Goal: Task Accomplishment & Management: Use online tool/utility

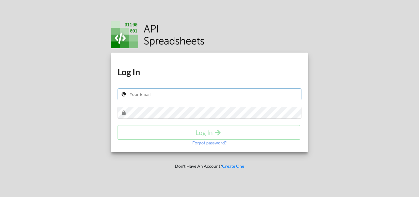
click at [151, 93] on input "text" at bounding box center [210, 94] width 184 height 12
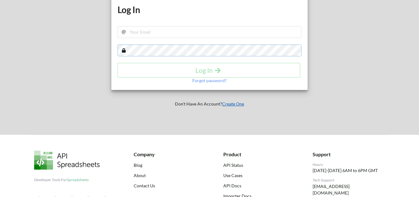
scroll to position [31, 0]
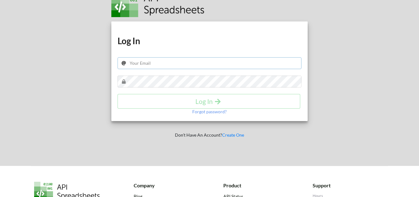
click at [145, 63] on input "text" at bounding box center [210, 63] width 184 height 12
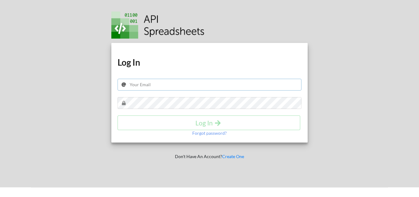
scroll to position [0, 0]
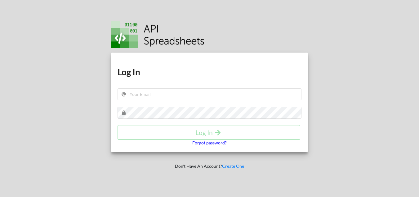
click at [214, 142] on p "Forgot password?" at bounding box center [209, 142] width 34 height 6
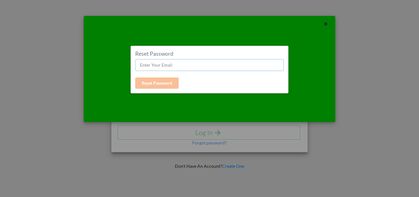
click at [159, 66] on input "text" at bounding box center [209, 65] width 149 height 12
paste input "hayitsme1407@gmail.com"
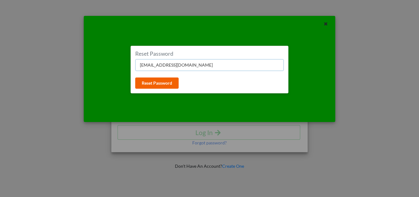
type input "hayitsme1407@gmail.com"
click at [157, 82] on button "Reset Password" at bounding box center [156, 82] width 43 height 11
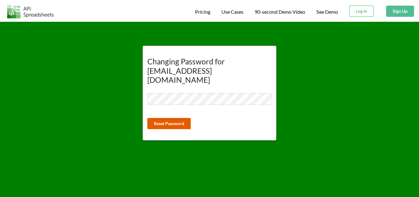
click at [167, 118] on button "Reset Password" at bounding box center [168, 123] width 43 height 11
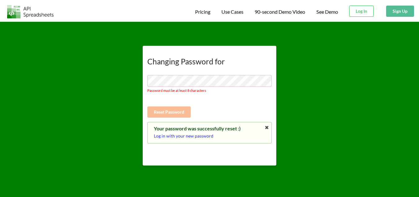
click at [186, 136] on p "Log in with your new password" at bounding box center [209, 136] width 111 height 6
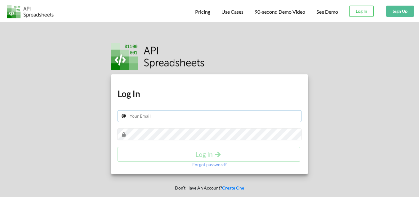
type input "[EMAIL_ADDRESS][DOMAIN_NAME]"
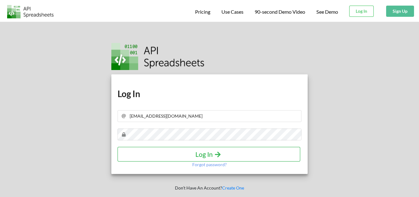
click at [212, 152] on h4 "Log In" at bounding box center [209, 154] width 170 height 8
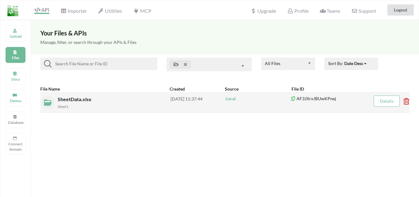
click at [406, 99] on icon at bounding box center [405, 99] width 2 height 2
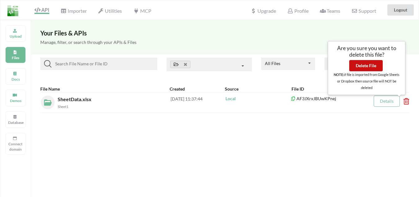
click at [365, 66] on button "Delete File" at bounding box center [367, 65] width 34 height 11
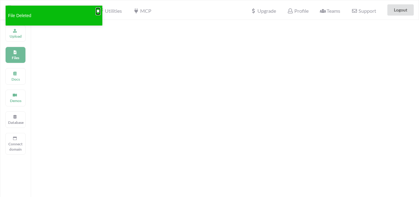
click at [97, 11] on button "✖" at bounding box center [98, 11] width 4 height 7
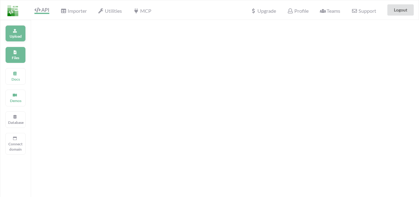
click at [13, 31] on icon at bounding box center [15, 30] width 4 height 4
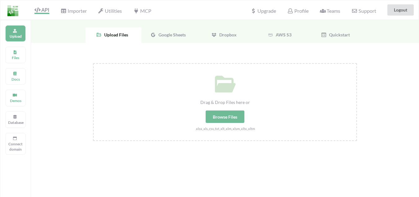
click at [229, 115] on div "Browse Files" at bounding box center [225, 116] width 39 height 12
click at [93, 63] on input "Drag & Drop Files here or Browse Files .xlsx,.xls,.csv,.txt,.xlt,.xlm,.xlsm,.xl…" at bounding box center [93, 63] width 0 height 0
type input "C:\fakepath\formData.xlsx"
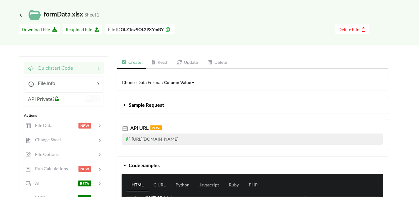
scroll to position [31, 0]
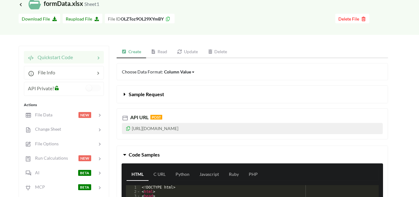
click at [232, 129] on p "https://api.apispreadsheets.com/data/OLZToz9OL29XYmBY/" at bounding box center [252, 128] width 261 height 11
click at [129, 128] on icon at bounding box center [128, 127] width 5 height 4
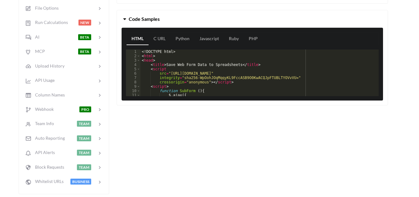
scroll to position [155, 0]
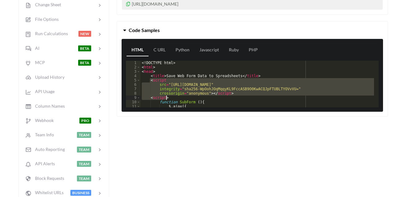
drag, startPoint x: 149, startPoint y: 81, endPoint x: 167, endPoint y: 97, distance: 23.9
click at [167, 97] on div "<! DOCTYPE html > < html > < head > < title > Save Web Form Data to Spreadsheet…" at bounding box center [258, 88] width 234 height 55
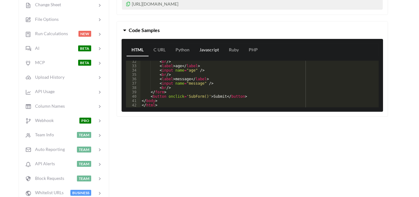
click at [206, 49] on link "Javascript" at bounding box center [209, 50] width 29 height 12
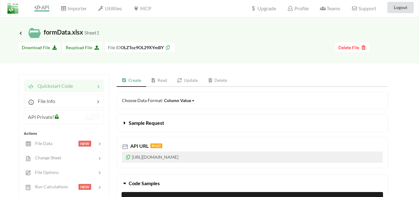
scroll to position [0, 0]
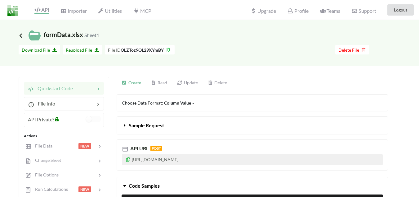
click at [20, 34] on icon at bounding box center [21, 35] width 6 height 5
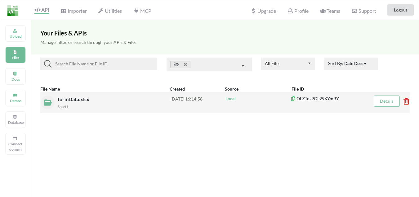
click at [77, 103] on div "Sheet1" at bounding box center [114, 106] width 113 height 7
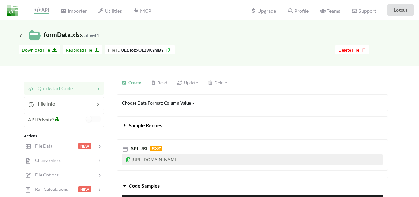
click at [161, 81] on link "Read" at bounding box center [159, 83] width 26 height 12
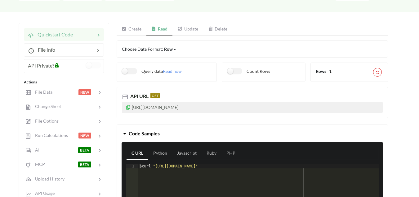
scroll to position [62, 0]
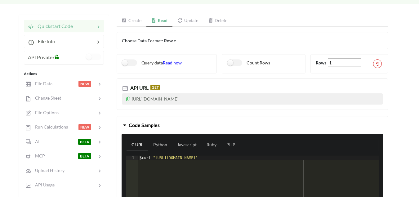
click at [171, 62] on span "Read how" at bounding box center [172, 62] width 19 height 5
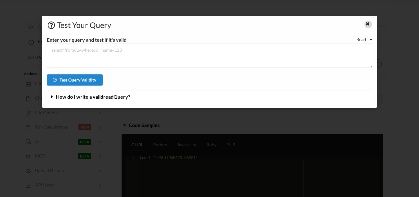
click at [369, 25] on icon at bounding box center [367, 23] width 5 height 4
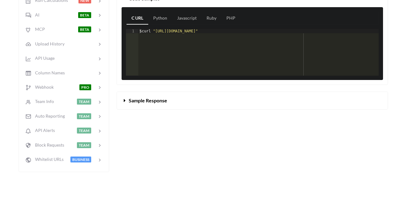
scroll to position [248, 0]
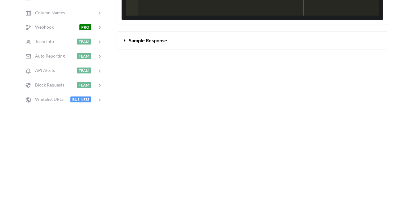
click at [124, 40] on icon at bounding box center [125, 39] width 6 height 5
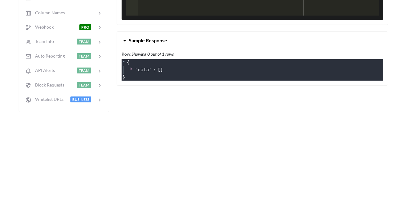
click at [124, 40] on icon at bounding box center [125, 39] width 6 height 5
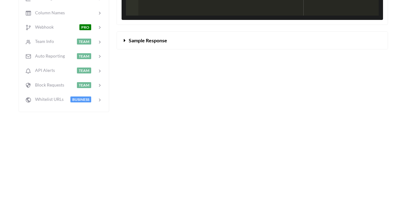
click at [125, 41] on icon at bounding box center [125, 39] width 6 height 5
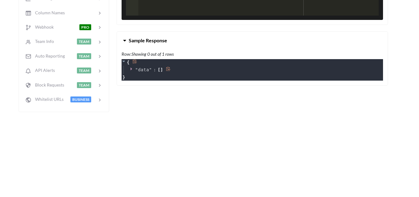
click at [132, 68] on icon at bounding box center [132, 68] width 4 height 4
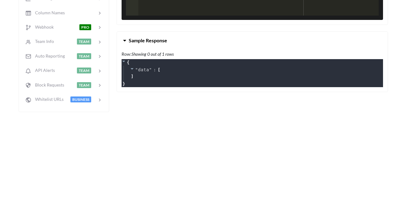
click at [125, 41] on icon at bounding box center [125, 39] width 6 height 5
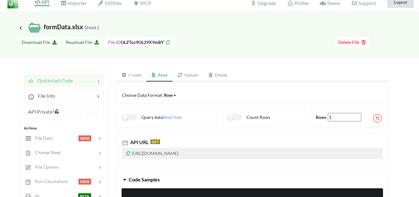
scroll to position [0, 0]
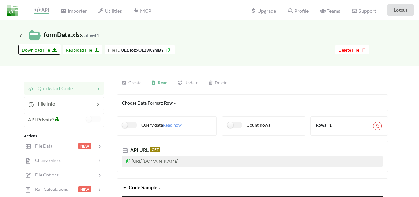
click at [39, 50] on span "Download File" at bounding box center [39, 49] width 35 height 5
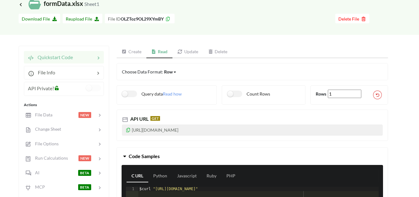
click at [133, 53] on link "Create" at bounding box center [132, 52] width 30 height 12
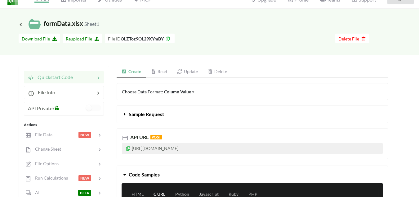
scroll to position [0, 0]
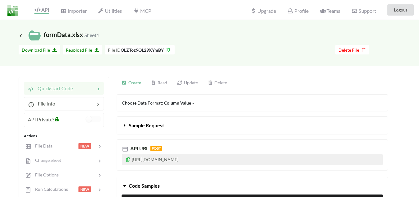
click at [23, 38] on span "Icon Link" at bounding box center [22, 35] width 6 height 5
click at [20, 35] on icon at bounding box center [21, 35] width 6 height 5
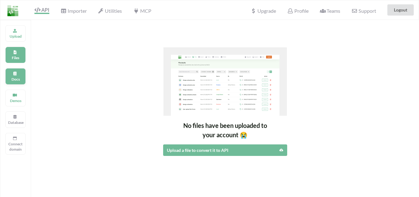
click at [16, 72] on icon at bounding box center [15, 73] width 4 height 4
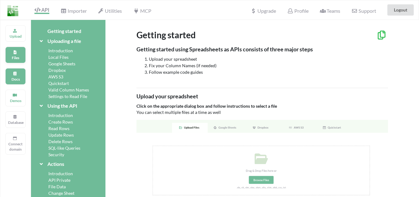
click at [15, 53] on icon at bounding box center [15, 51] width 4 height 4
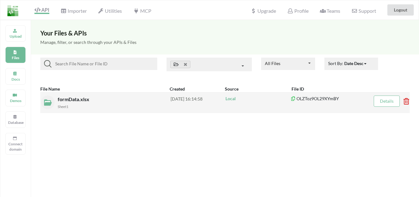
click at [87, 100] on span "formData.xlsx" at bounding box center [74, 99] width 33 height 6
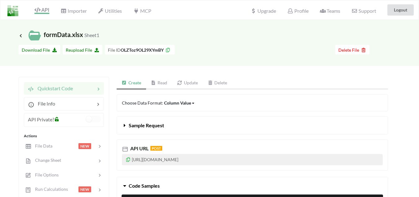
click at [165, 84] on link "Read" at bounding box center [159, 83] width 26 height 12
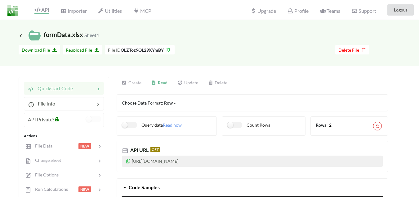
click at [165, 84] on link "Read" at bounding box center [160, 83] width 26 height 12
click at [127, 124] on label "Query data" at bounding box center [142, 124] width 41 height 7
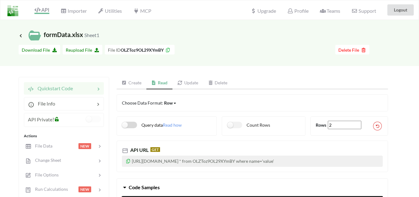
checkbox input "false"
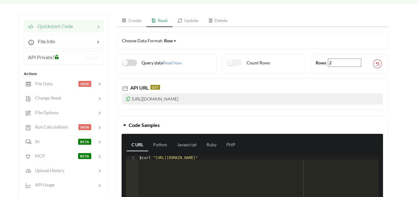
scroll to position [66, 0]
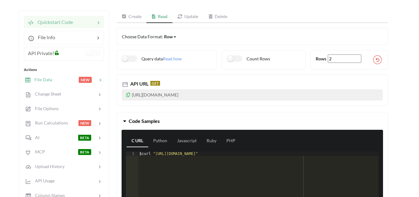
click at [72, 80] on div at bounding box center [65, 79] width 26 height 7
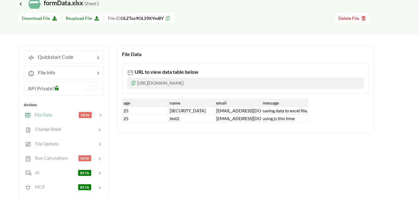
scroll to position [0, 0]
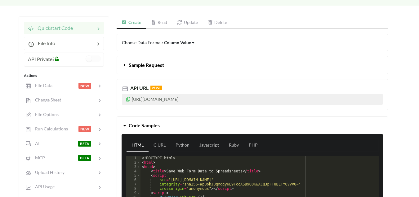
scroll to position [61, 0]
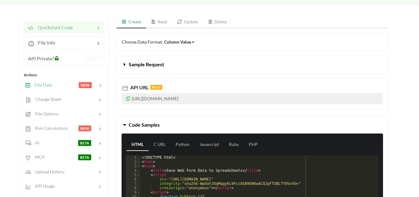
click at [57, 88] on div "File Data NEW" at bounding box center [64, 84] width 82 height 15
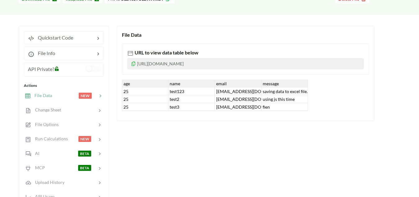
scroll to position [51, 0]
